Goal: Book appointment/travel/reservation

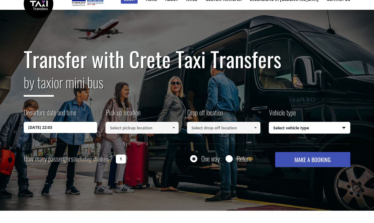
click at [62, 131] on input "[DATE] 22:03" at bounding box center [60, 127] width 73 height 11
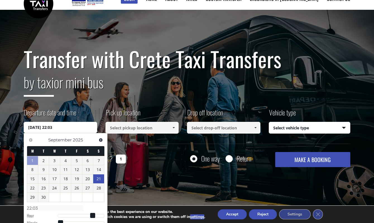
click at [90, 178] on link "20" at bounding box center [87, 178] width 11 height 9
type input "20/09/2025 00:00"
click at [140, 114] on label "Pick up location" at bounding box center [122, 114] width 35 height 14
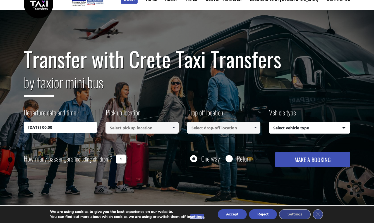
click at [136, 130] on input at bounding box center [141, 128] width 73 height 12
click at [174, 129] on span at bounding box center [173, 127] width 4 height 4
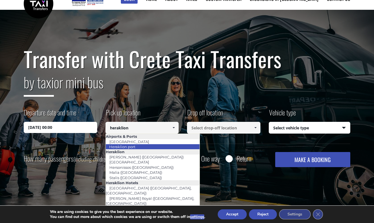
click at [144, 148] on li "Heraklion port" at bounding box center [153, 146] width 94 height 5
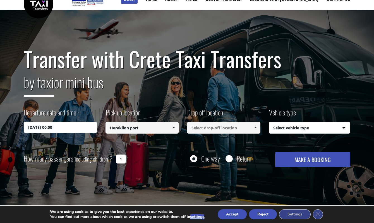
type input "Heraklion port"
click at [226, 130] on input at bounding box center [223, 128] width 73 height 12
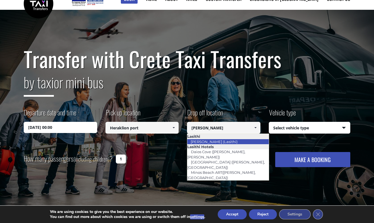
click at [228, 139] on link "[PERSON_NAME] (Lasithi)" at bounding box center [214, 141] width 54 height 8
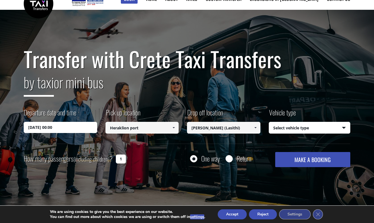
type input "[PERSON_NAME] (Lasithi)"
click at [300, 117] on div "Vehicle type Select vehicle type Select vehicle type Taxi (4 passengers) Merced…" at bounding box center [310, 120] width 82 height 26
click at [300, 124] on select "Select vehicle type Taxi (4 passengers) Mercedes E Class Mini Van (7 passengers…" at bounding box center [309, 128] width 81 height 12
select select "540"
click at [269, 122] on select "Select vehicle type Taxi (4 passengers) Mercedes E Class Mini Van (7 passengers…" at bounding box center [309, 128] width 81 height 12
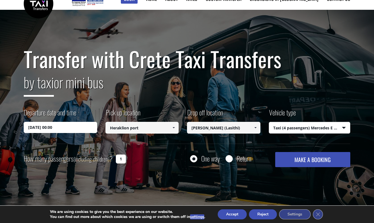
click at [313, 163] on button "MAKE A BOOKING" at bounding box center [312, 159] width 75 height 15
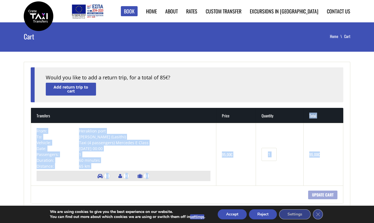
drag, startPoint x: 0, startPoint y: 0, endPoint x: 329, endPoint y: 109, distance: 346.1
click at [329, 109] on table "Transfers Price Quantity Total × From: Heraklion port To: Agios Nikolaos (Lasit…" at bounding box center [187, 156] width 312 height 96
click at [313, 139] on td "95,00 €" at bounding box center [323, 154] width 40 height 62
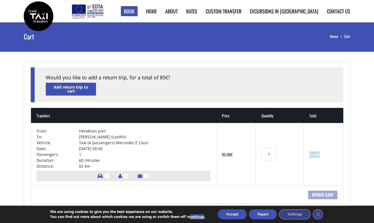
drag, startPoint x: 313, startPoint y: 139, endPoint x: 310, endPoint y: 166, distance: 26.5
click at [310, 165] on td "95,00 €" at bounding box center [323, 154] width 40 height 62
click at [310, 166] on td "95,00 €" at bounding box center [323, 154] width 40 height 62
drag, startPoint x: 310, startPoint y: 166, endPoint x: 286, endPoint y: 78, distance: 91.3
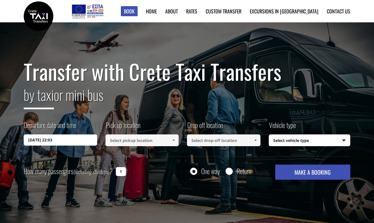
select select "540"
